Goal: Task Accomplishment & Management: Manage account settings

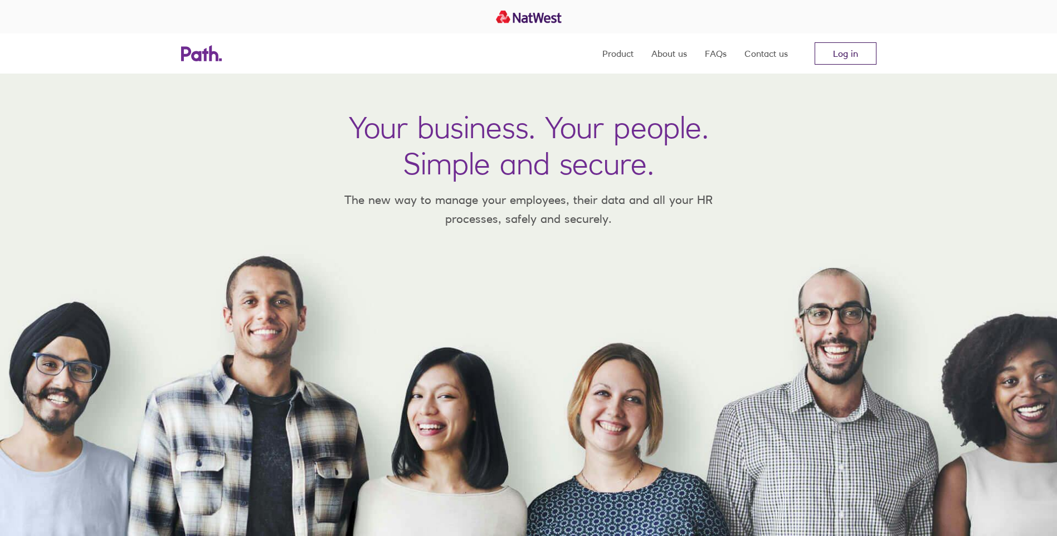
click at [868, 60] on link "Log in" at bounding box center [845, 53] width 62 height 22
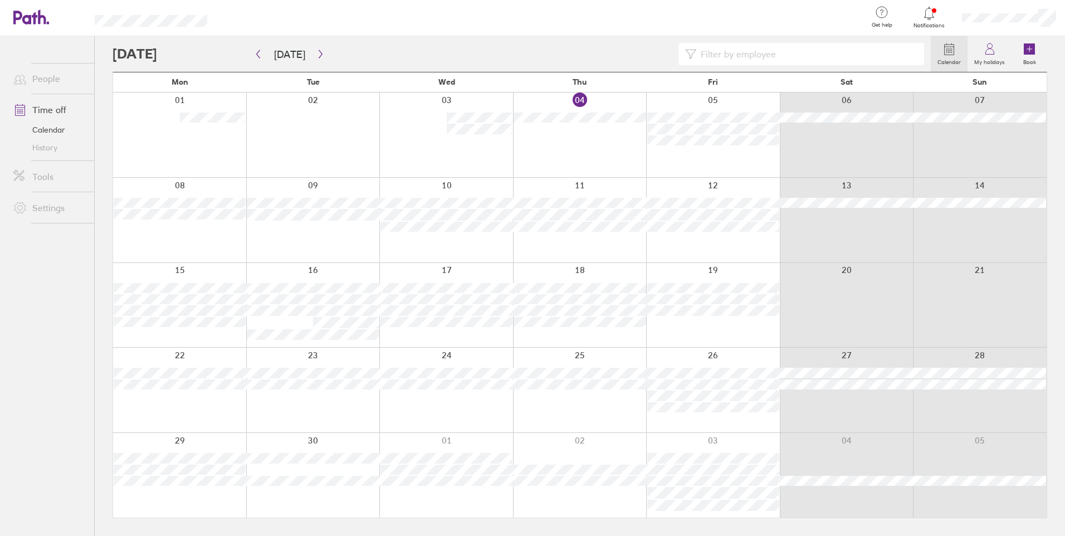
click at [930, 19] on icon at bounding box center [928, 13] width 9 height 13
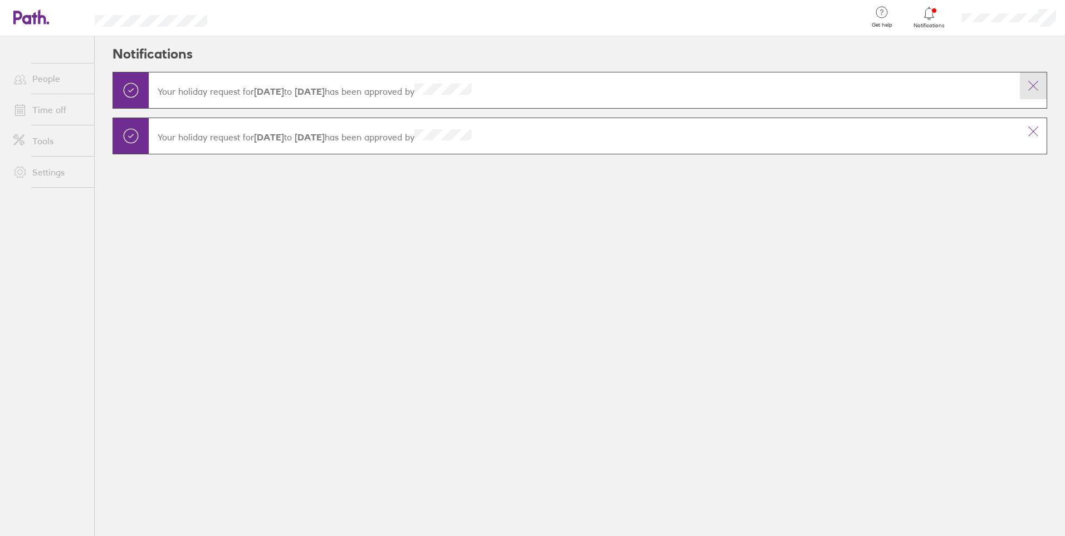
click at [1035, 90] on icon at bounding box center [1033, 85] width 13 height 13
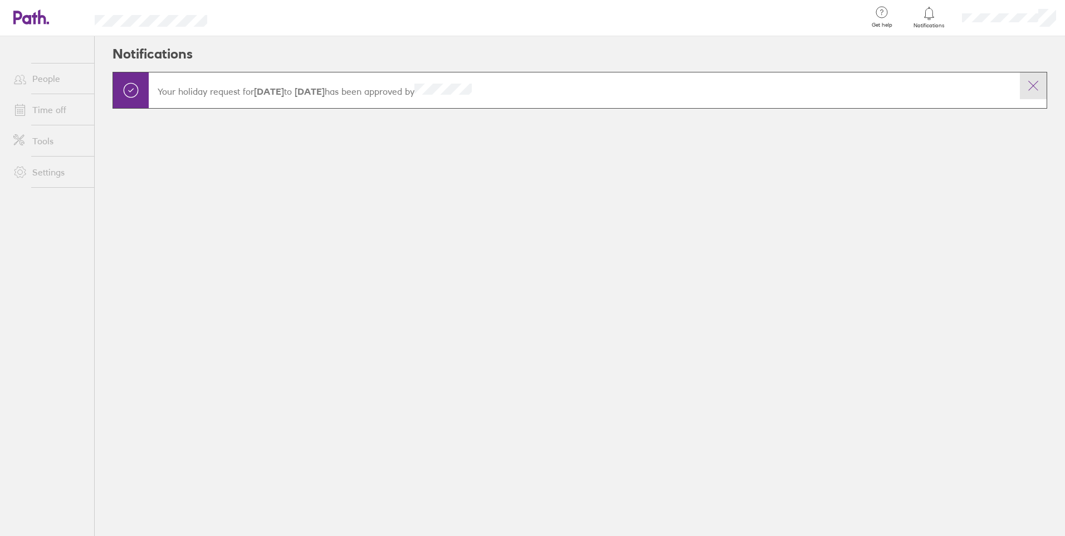
click at [1035, 95] on button at bounding box center [1033, 85] width 27 height 27
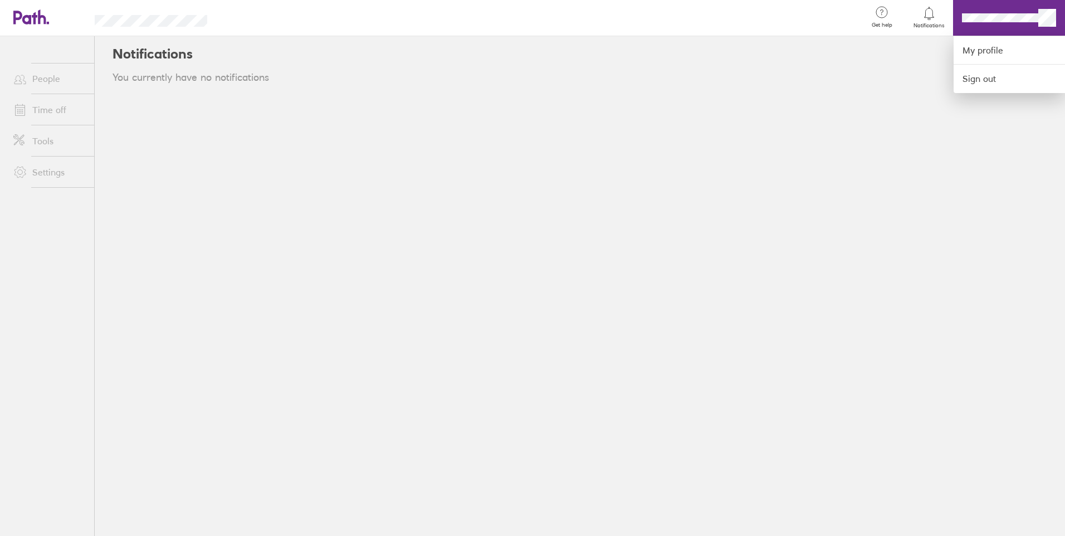
click at [1002, 24] on div at bounding box center [532, 268] width 1065 height 536
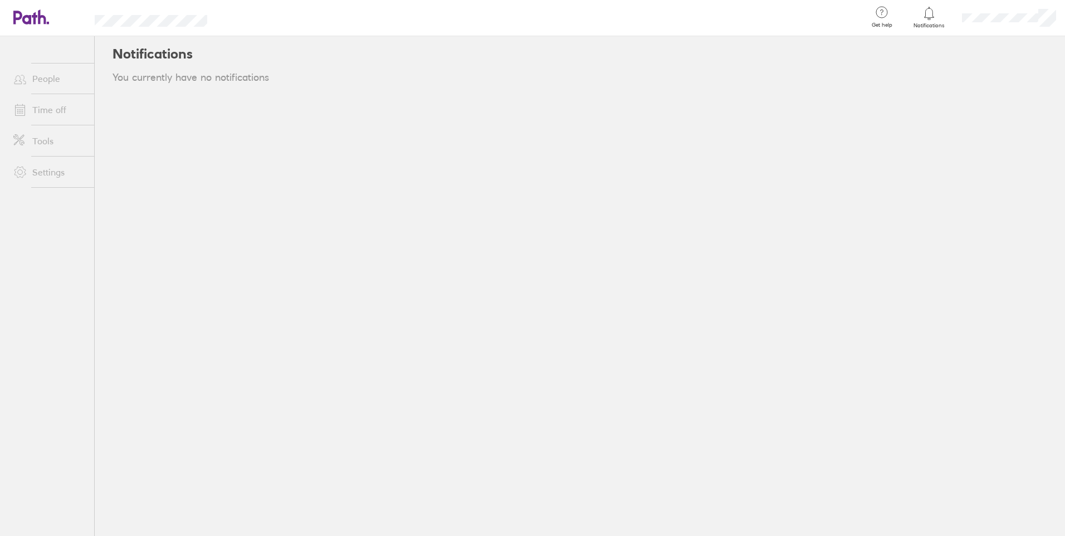
click at [36, 78] on link "People" at bounding box center [49, 78] width 90 height 22
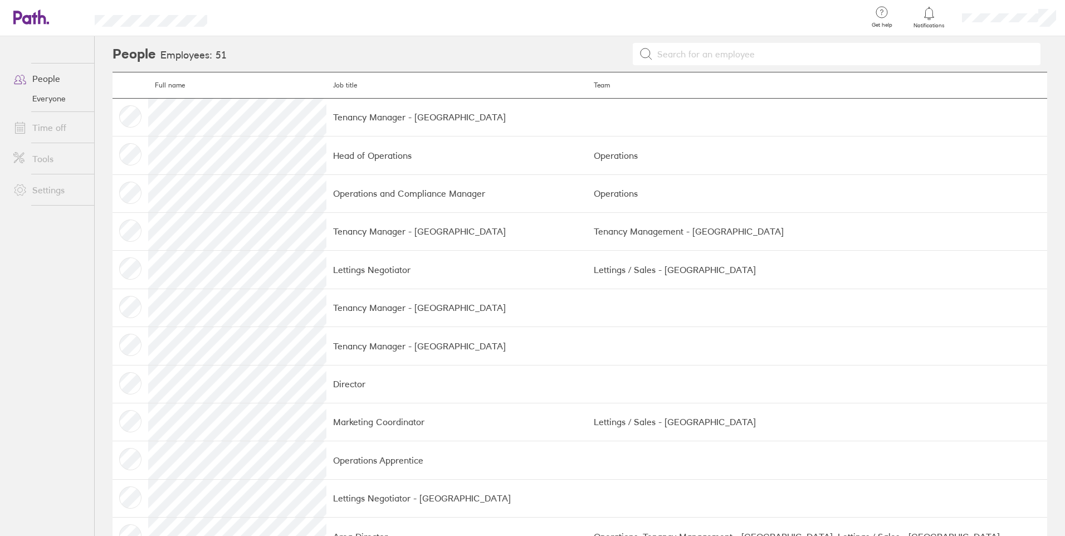
click at [46, 108] on li "People Everyone" at bounding box center [47, 87] width 94 height 49
click at [46, 132] on link "Time off" at bounding box center [49, 127] width 90 height 22
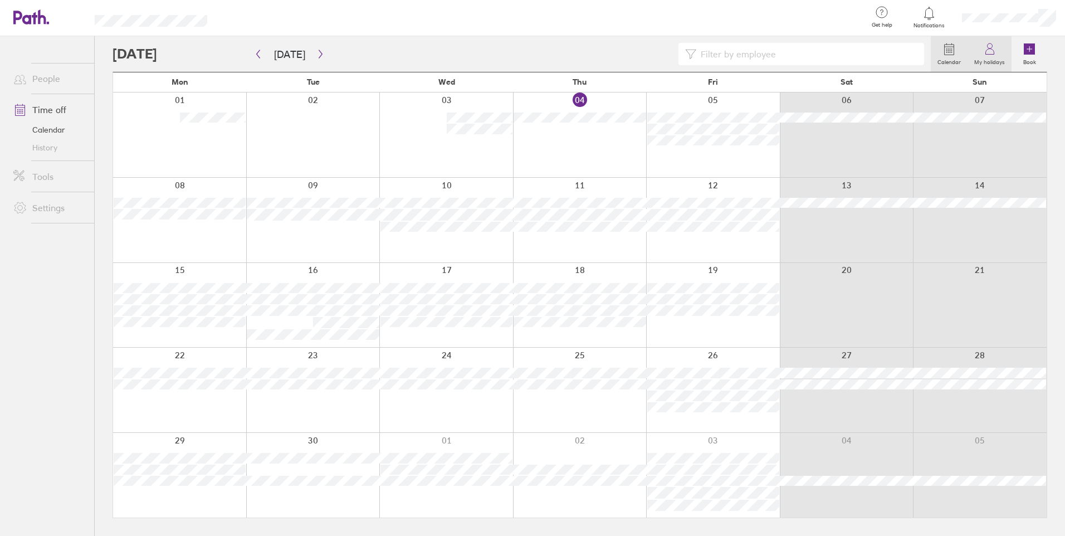
click at [978, 59] on label "My holidays" at bounding box center [990, 61] width 44 height 10
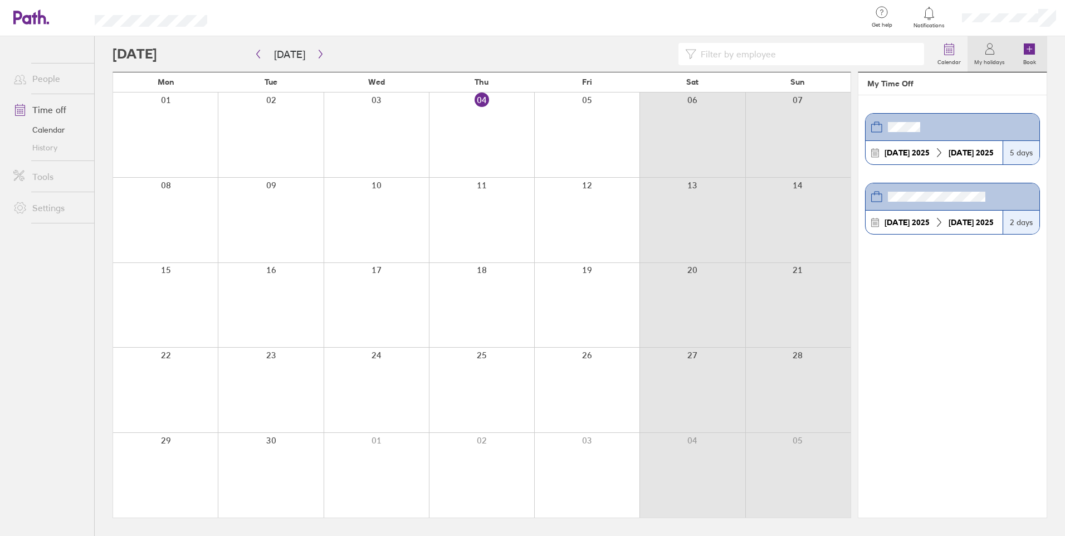
click at [1025, 58] on label "Book" at bounding box center [1030, 61] width 26 height 10
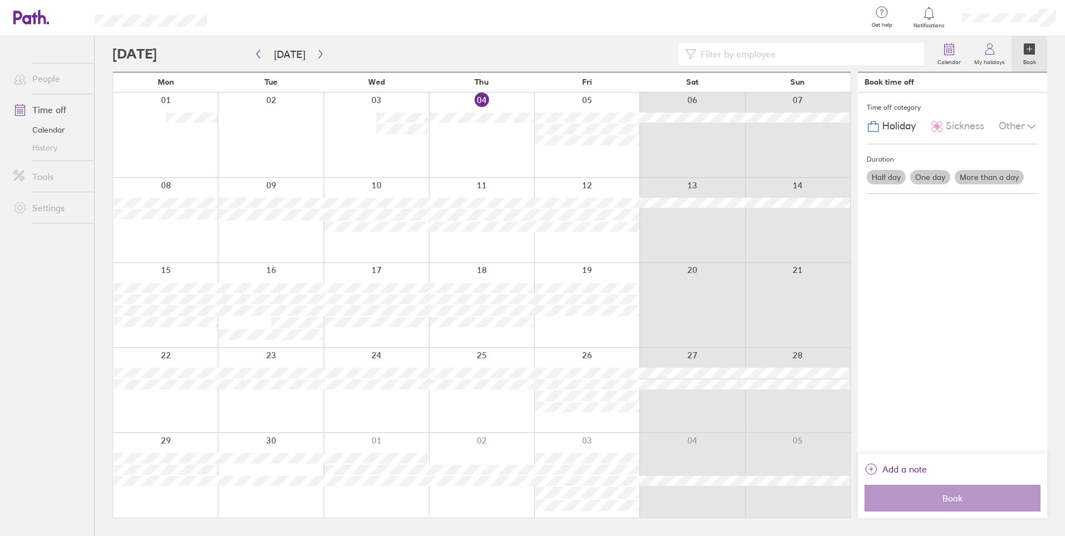
click at [926, 173] on label "One day" at bounding box center [930, 177] width 40 height 14
click at [0, 0] on input "One day" at bounding box center [0, 0] width 0 height 0
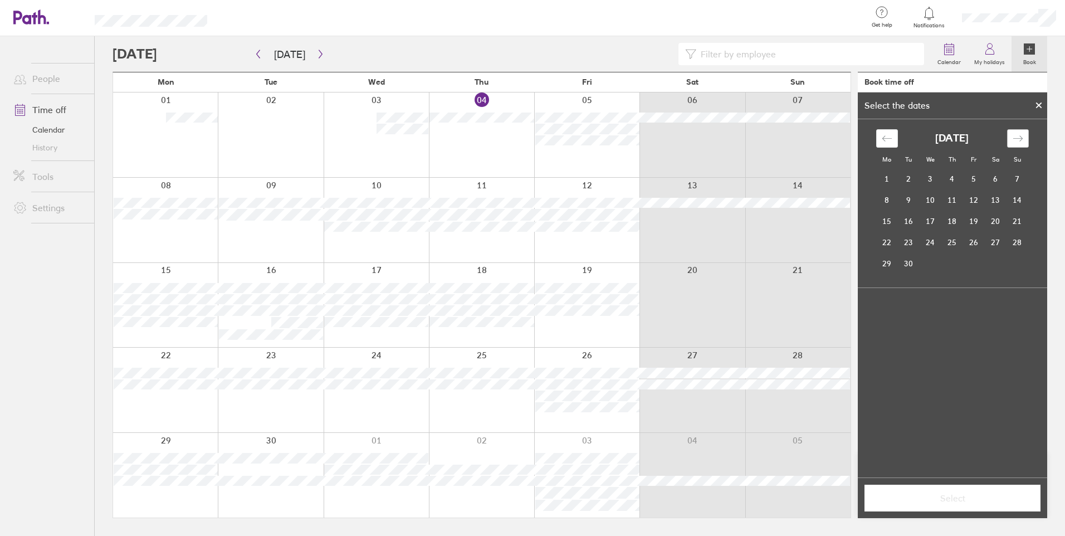
click at [1016, 135] on icon "Move forward to switch to the next month." at bounding box center [1018, 138] width 11 height 11
click at [968, 237] on td "21" at bounding box center [974, 242] width 22 height 21
click at [970, 500] on span "Select" at bounding box center [952, 498] width 160 height 10
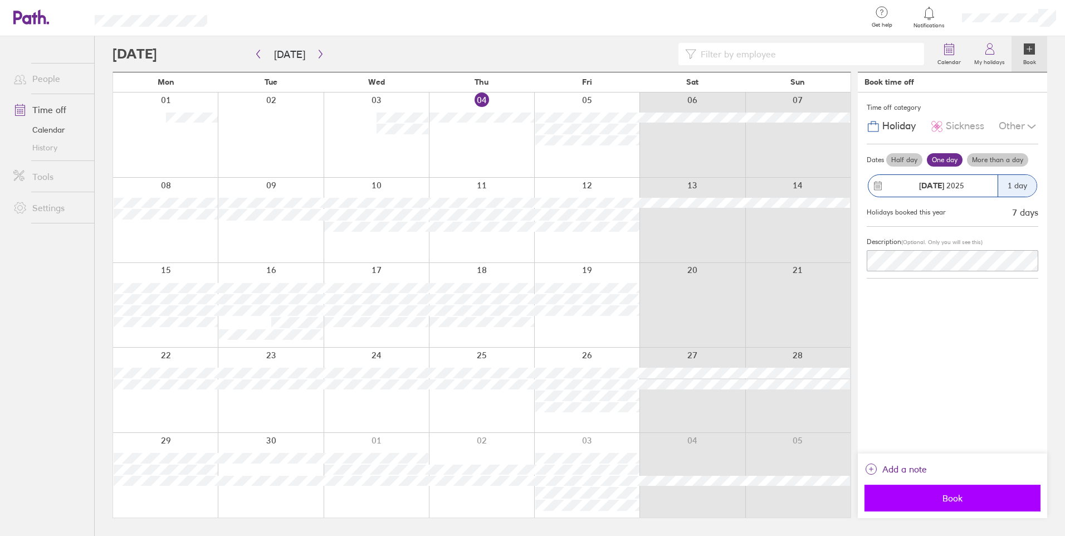
click at [922, 500] on span "Book" at bounding box center [952, 498] width 160 height 10
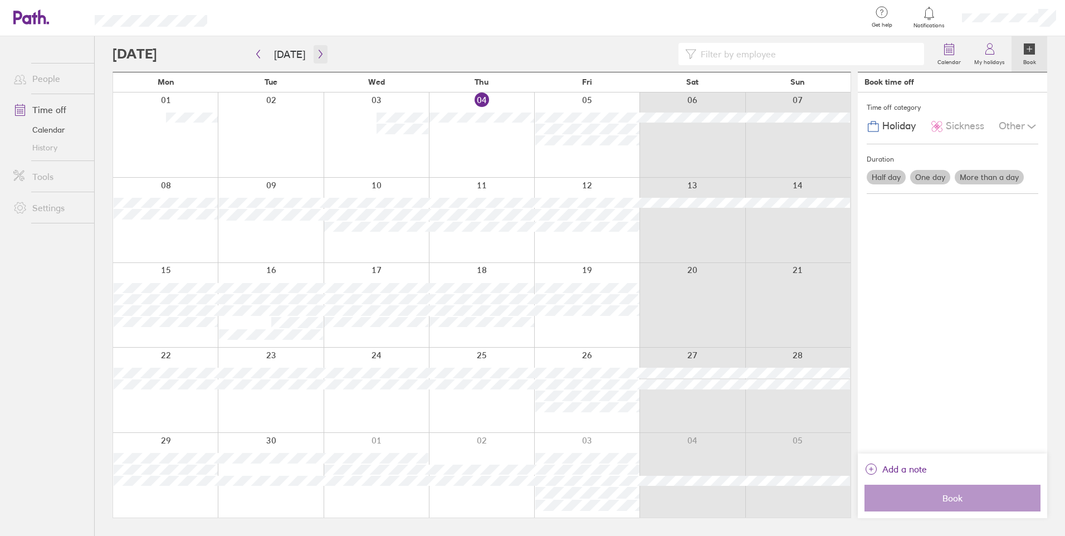
click at [319, 50] on icon "button" at bounding box center [320, 54] width 8 height 9
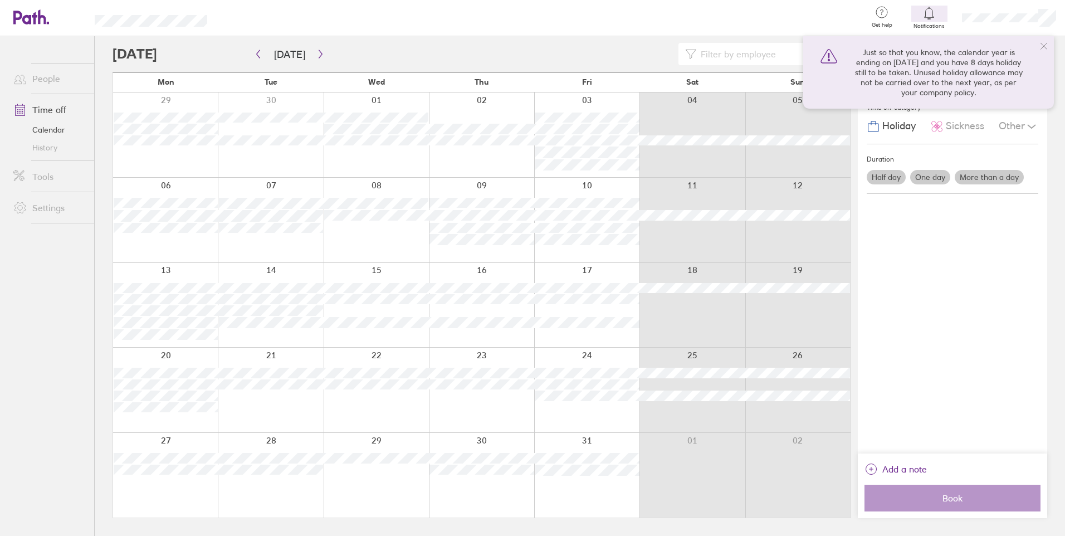
click at [1043, 46] on icon at bounding box center [1044, 46] width 9 height 9
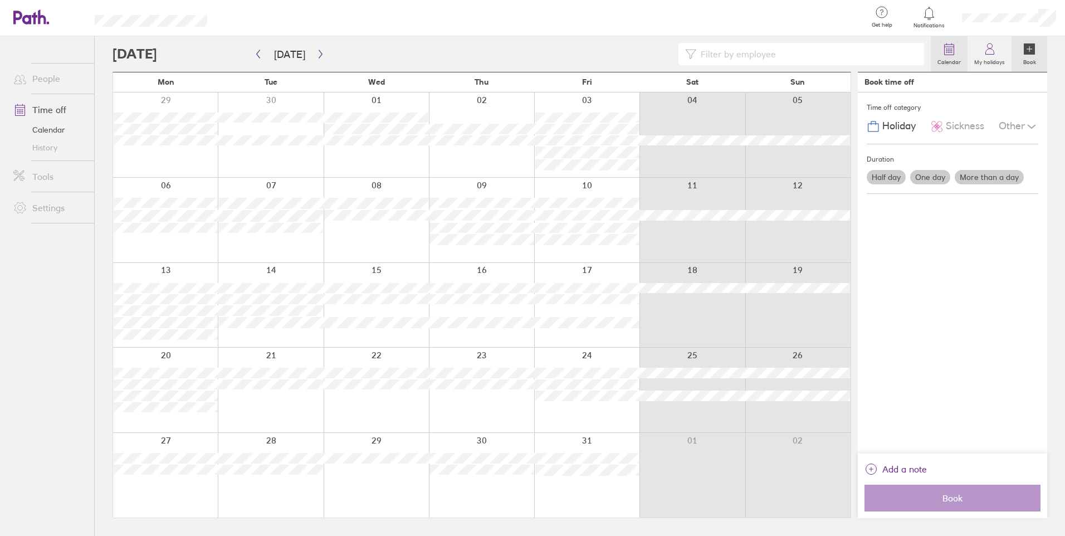
click at [946, 57] on label "Calendar" at bounding box center [949, 61] width 37 height 10
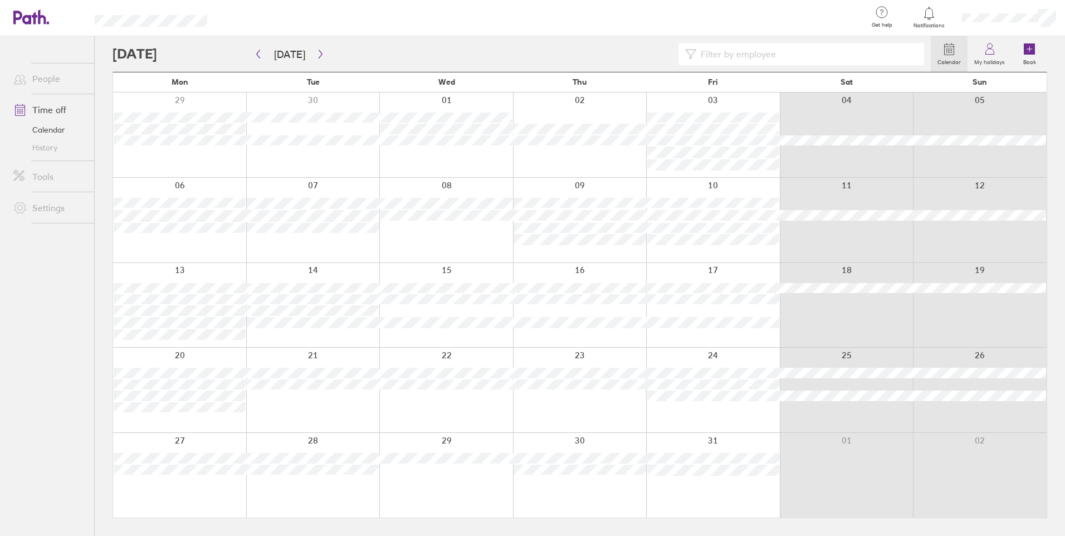
click at [170, 56] on div at bounding box center [522, 54] width 818 height 22
click at [285, 50] on button "[DATE]" at bounding box center [289, 54] width 49 height 18
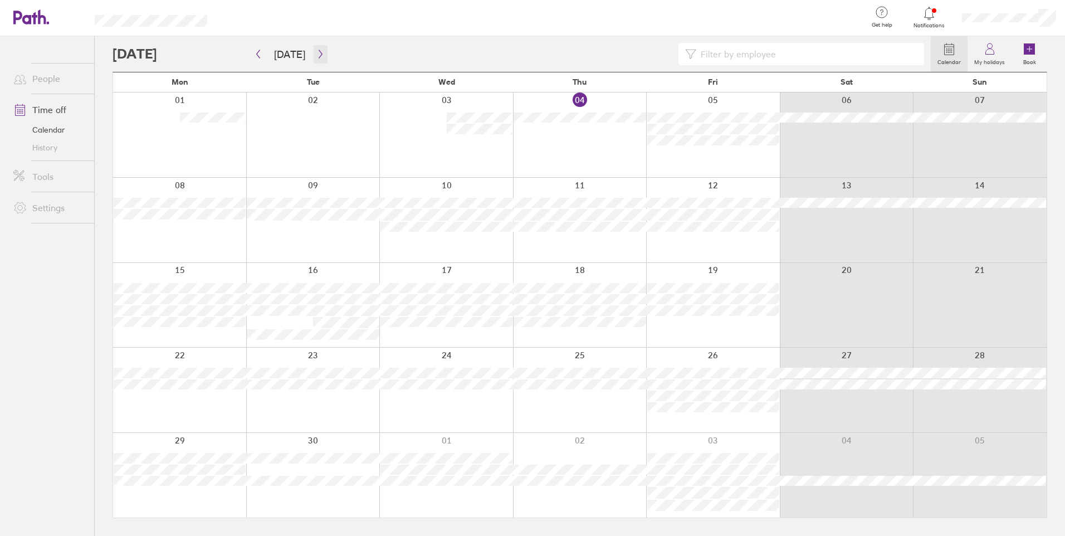
click at [316, 57] on icon "button" at bounding box center [320, 54] width 8 height 9
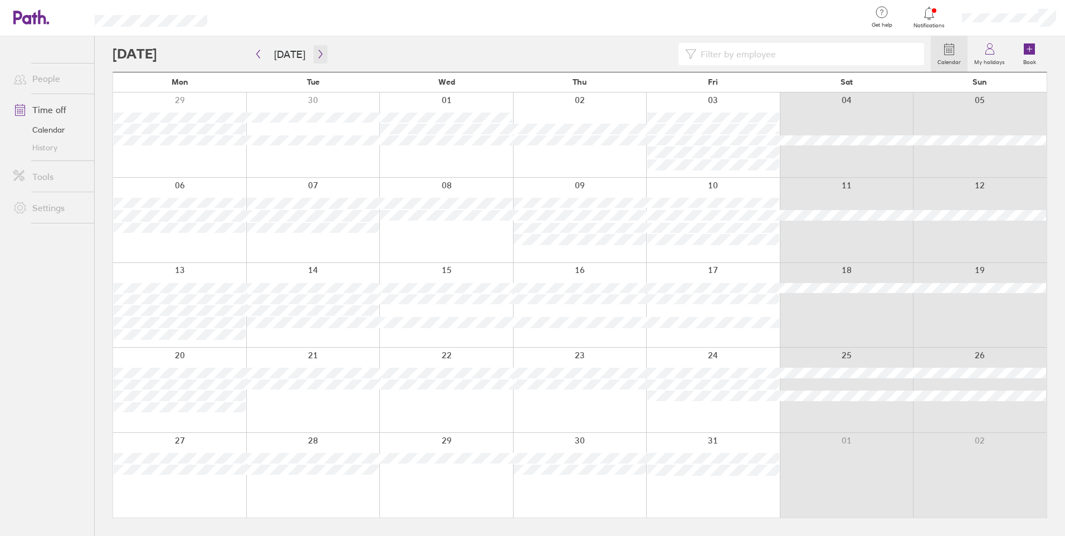
click at [316, 57] on icon "button" at bounding box center [320, 54] width 8 height 9
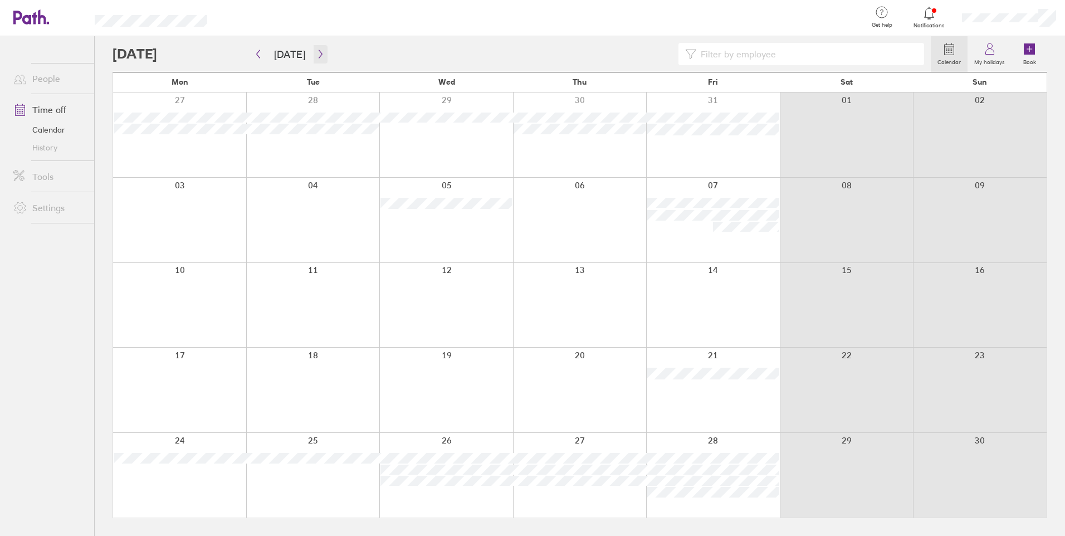
click at [316, 57] on icon "button" at bounding box center [320, 54] width 8 height 9
click at [1026, 49] on icon at bounding box center [1029, 48] width 11 height 11
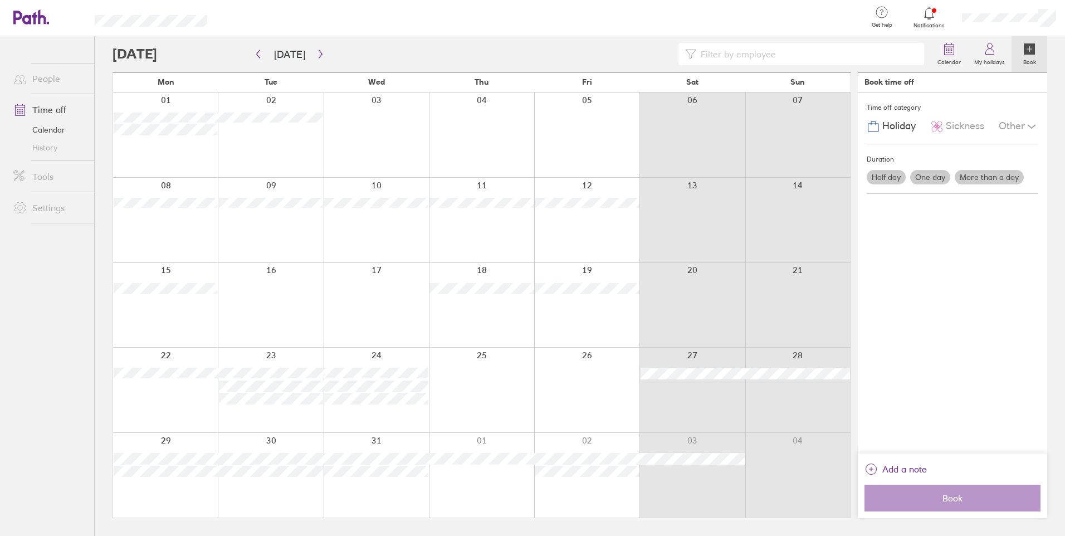
click at [977, 175] on label "More than a day" at bounding box center [989, 177] width 69 height 14
click at [0, 0] on input "More than a day" at bounding box center [0, 0] width 0 height 0
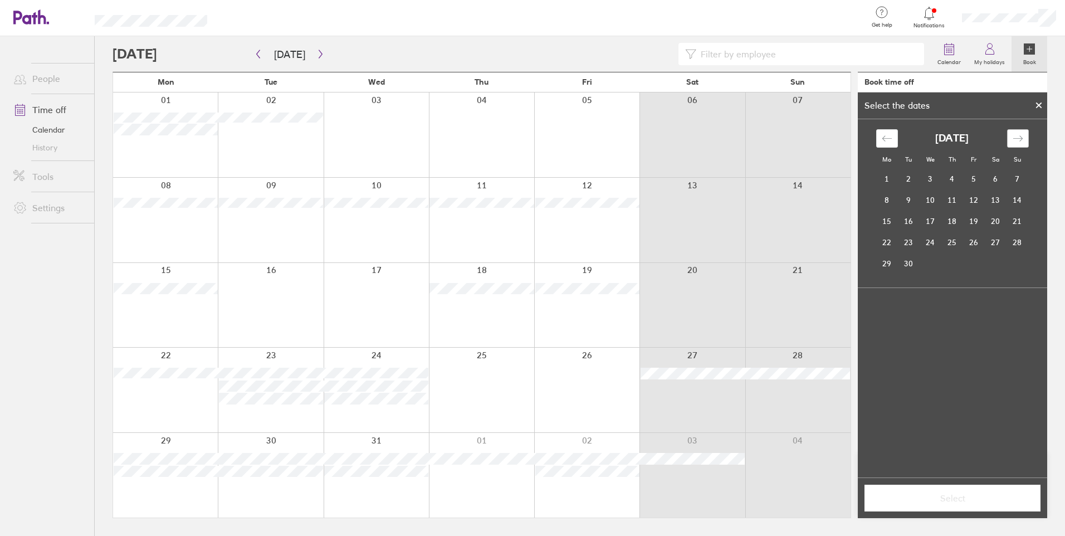
click at [1013, 130] on div "Move forward to switch to the next month." at bounding box center [1018, 138] width 22 height 18
click at [1013, 131] on div "Move forward to switch to the next month." at bounding box center [1018, 138] width 22 height 18
click at [884, 202] on td "8" at bounding box center [887, 199] width 22 height 21
click at [912, 201] on td "9" at bounding box center [909, 199] width 22 height 21
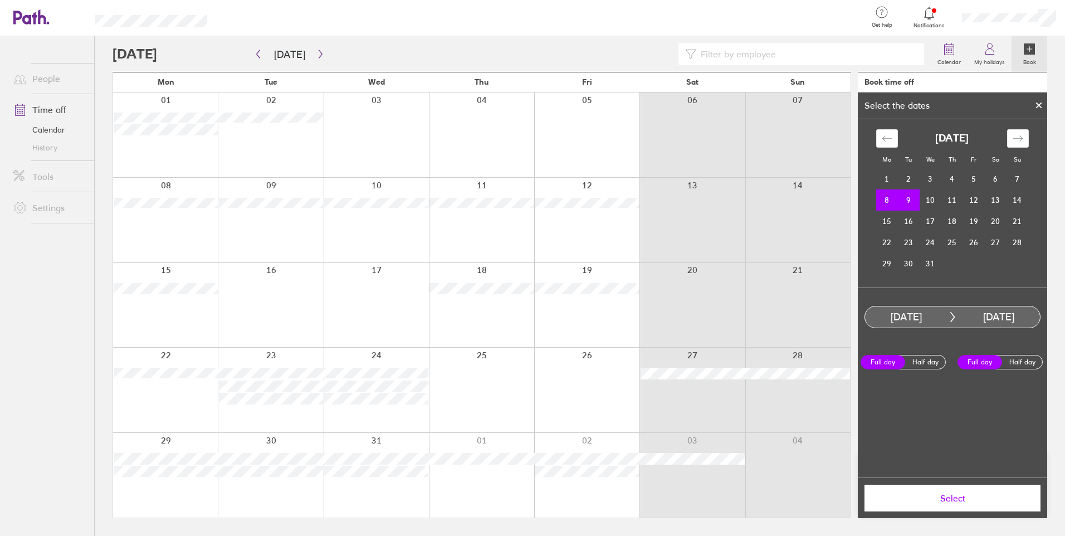
click at [947, 498] on span "Select" at bounding box center [952, 498] width 160 height 10
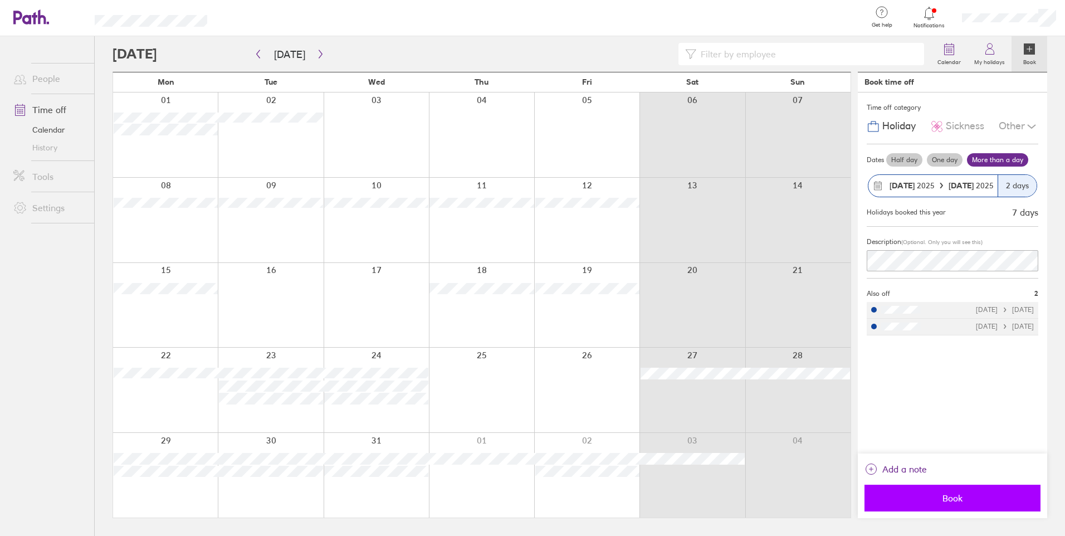
click at [958, 494] on span "Book" at bounding box center [952, 498] width 160 height 10
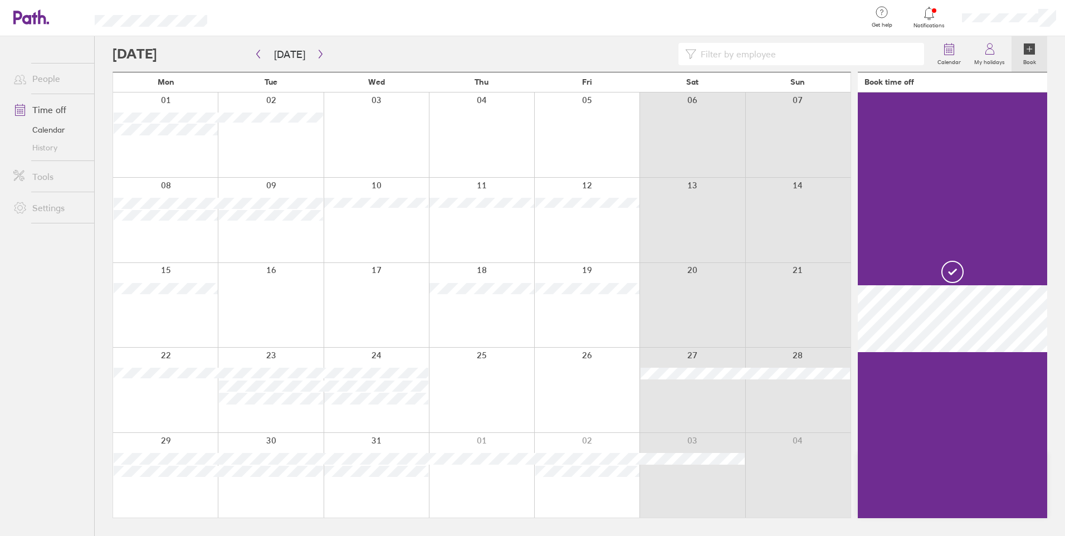
click at [929, 16] on icon at bounding box center [929, 13] width 13 height 13
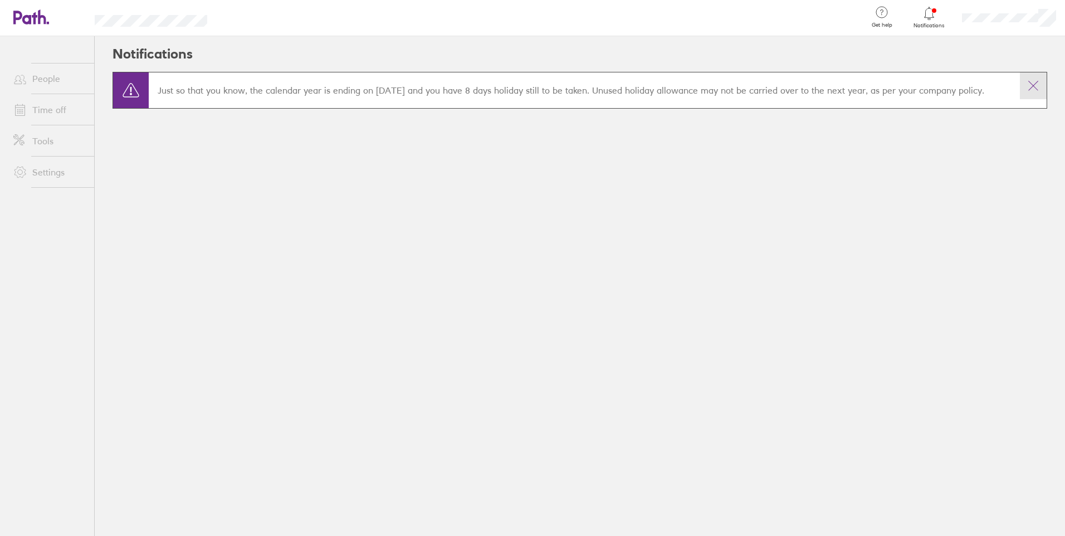
click at [1034, 90] on icon at bounding box center [1033, 85] width 13 height 13
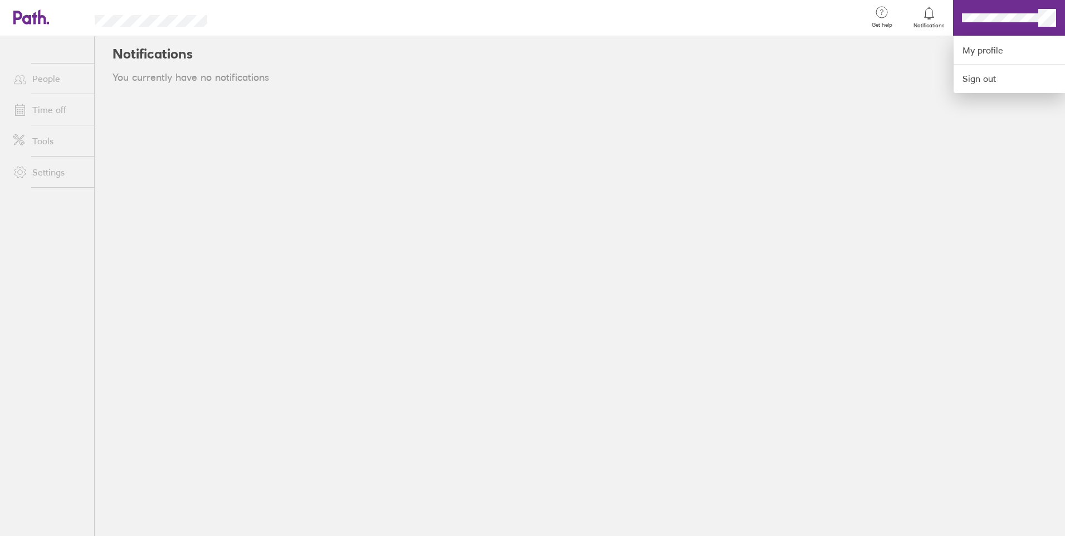
click at [270, 104] on div at bounding box center [532, 268] width 1065 height 536
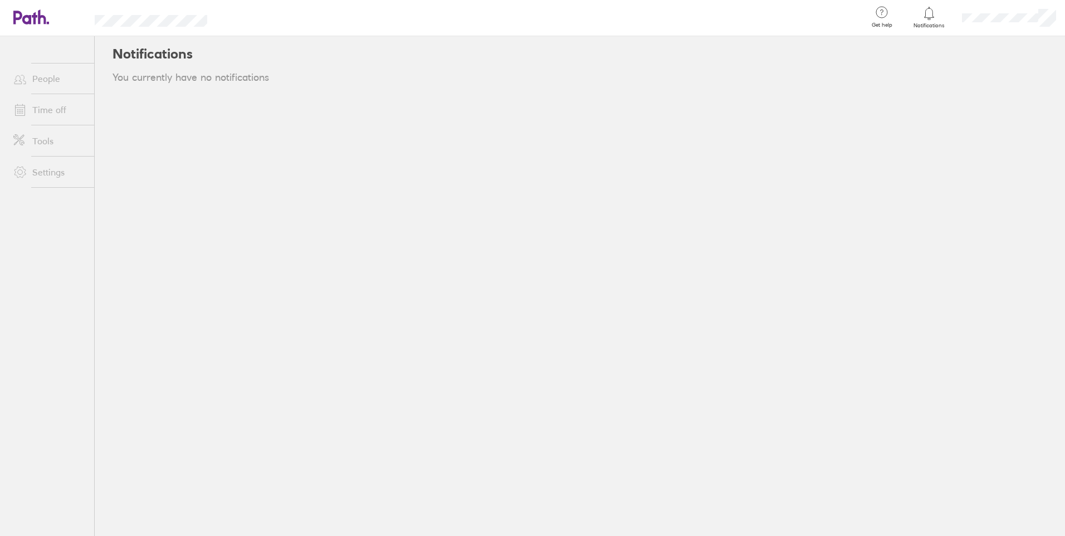
click at [55, 121] on li "Time off" at bounding box center [47, 109] width 94 height 31
click at [60, 103] on link "Time off" at bounding box center [49, 110] width 90 height 22
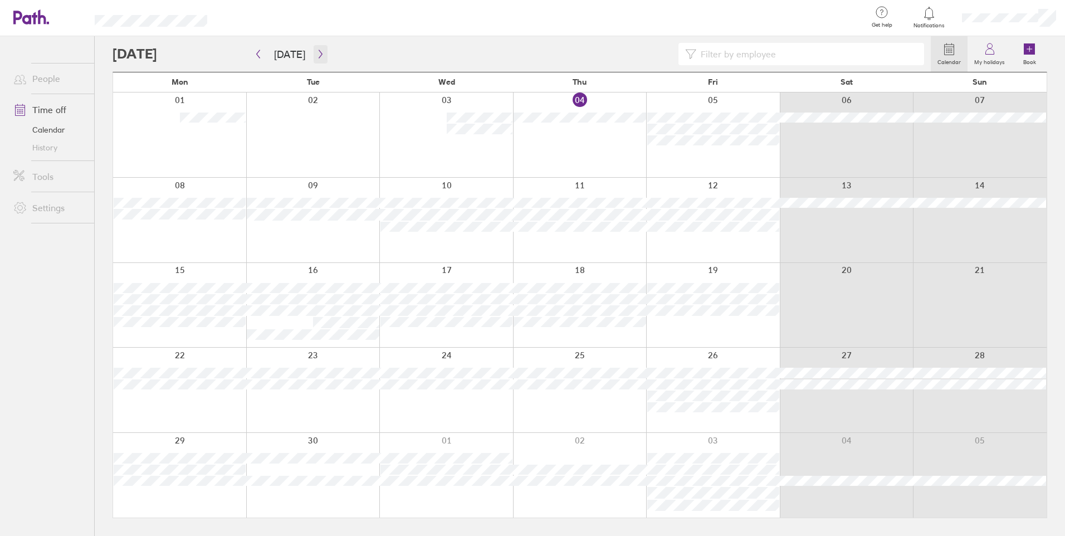
click at [320, 57] on icon "button" at bounding box center [320, 54] width 8 height 9
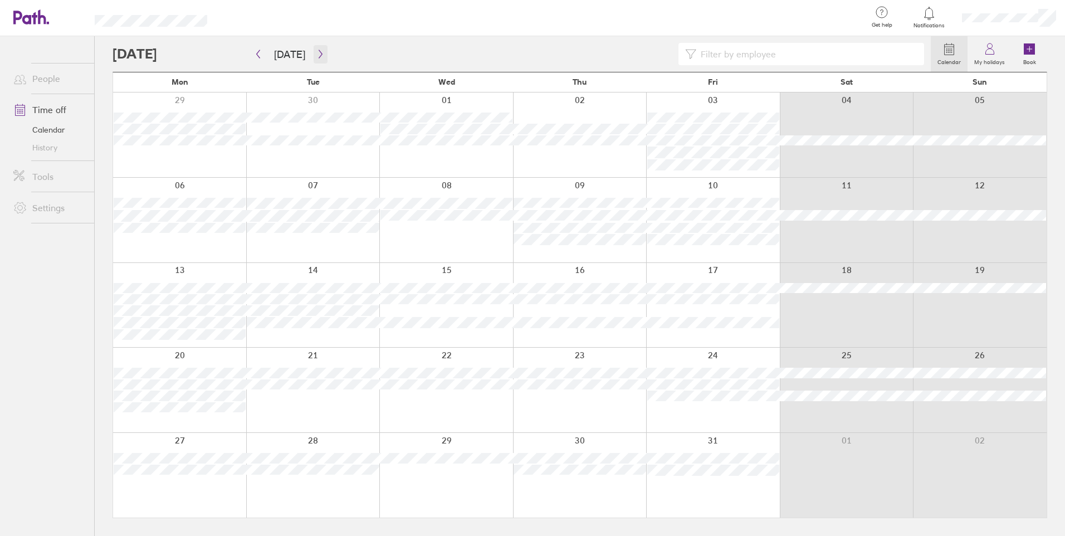
click at [320, 57] on icon "button" at bounding box center [320, 54] width 8 height 9
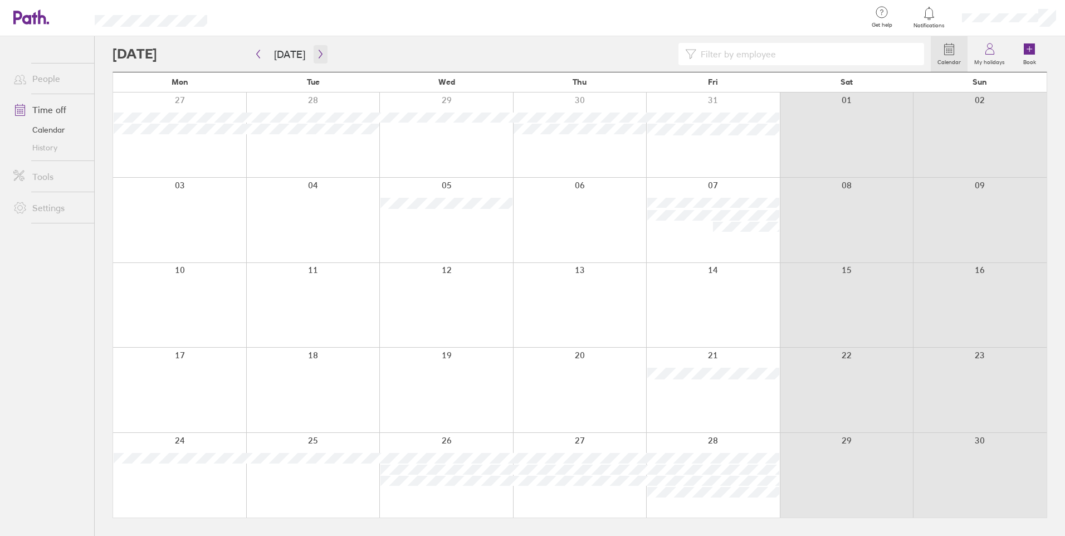
click at [320, 57] on icon "button" at bounding box center [320, 54] width 8 height 9
